Goal: Transaction & Acquisition: Purchase product/service

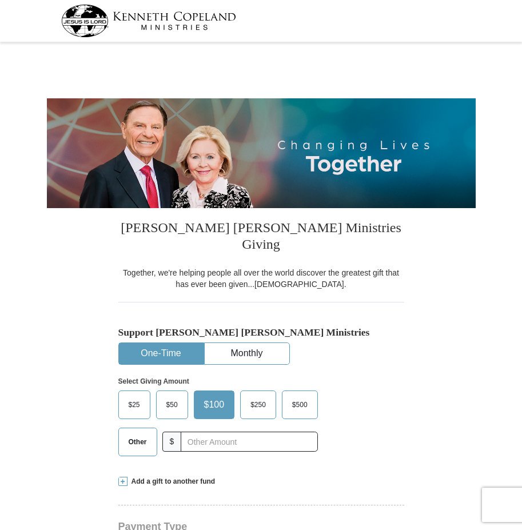
select select "NY"
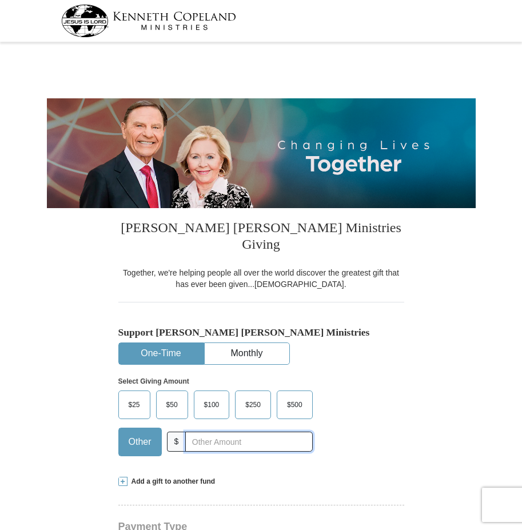
click at [202, 431] on input "text" at bounding box center [248, 441] width 127 height 20
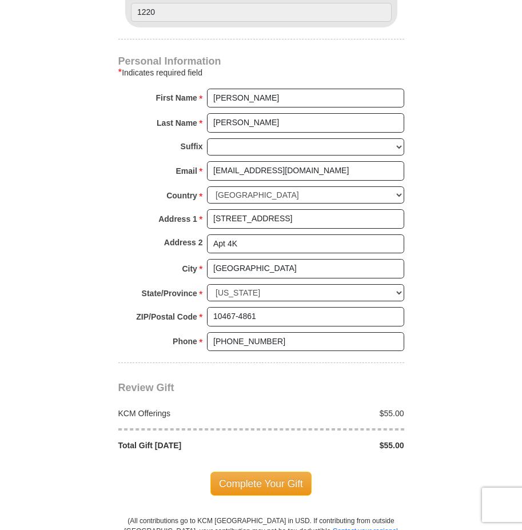
scroll to position [679, 0]
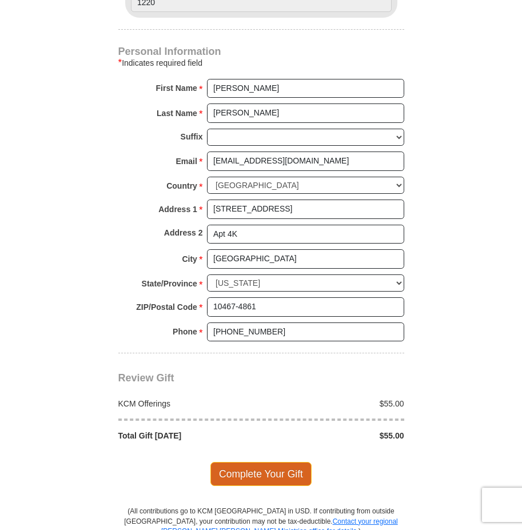
type input "55.00"
click at [236, 462] on span "Complete Your Gift" at bounding box center [260, 474] width 101 height 24
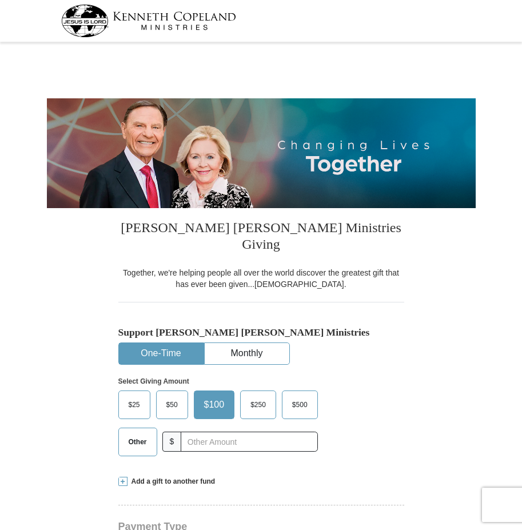
select select "NY"
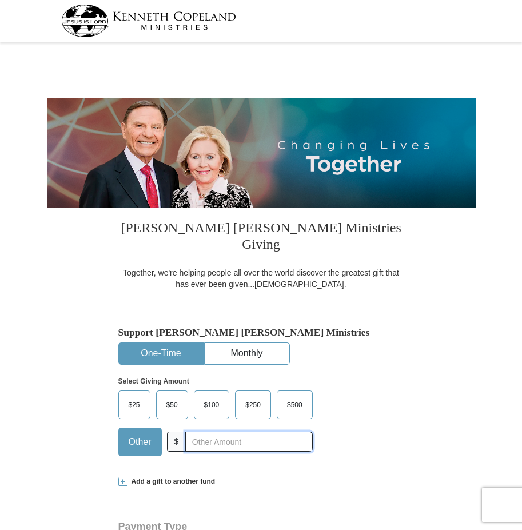
click at [208, 431] on input "text" at bounding box center [248, 441] width 127 height 20
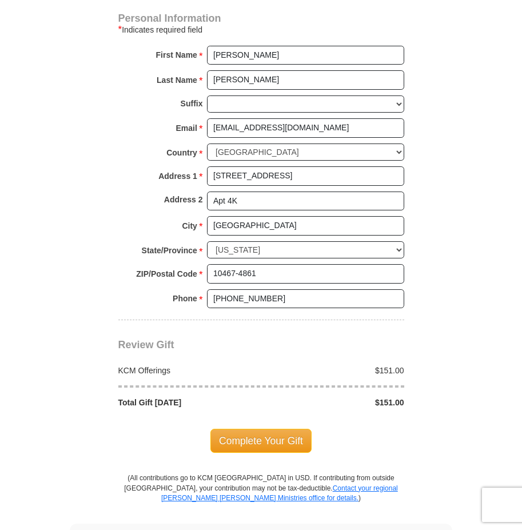
scroll to position [719, 0]
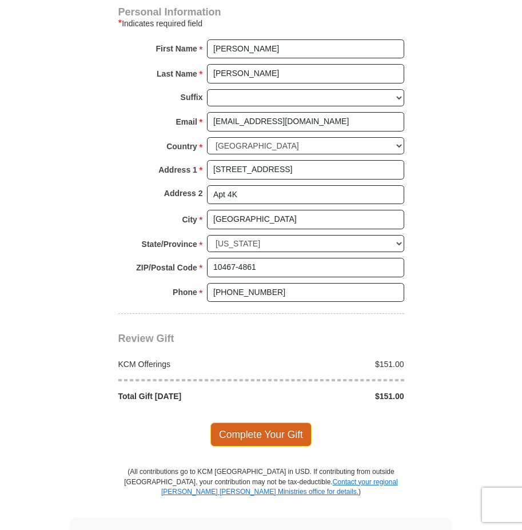
type input "151.00"
click at [294, 422] on span "Complete Your Gift" at bounding box center [260, 434] width 101 height 24
